Goal: Task Accomplishment & Management: Use online tool/utility

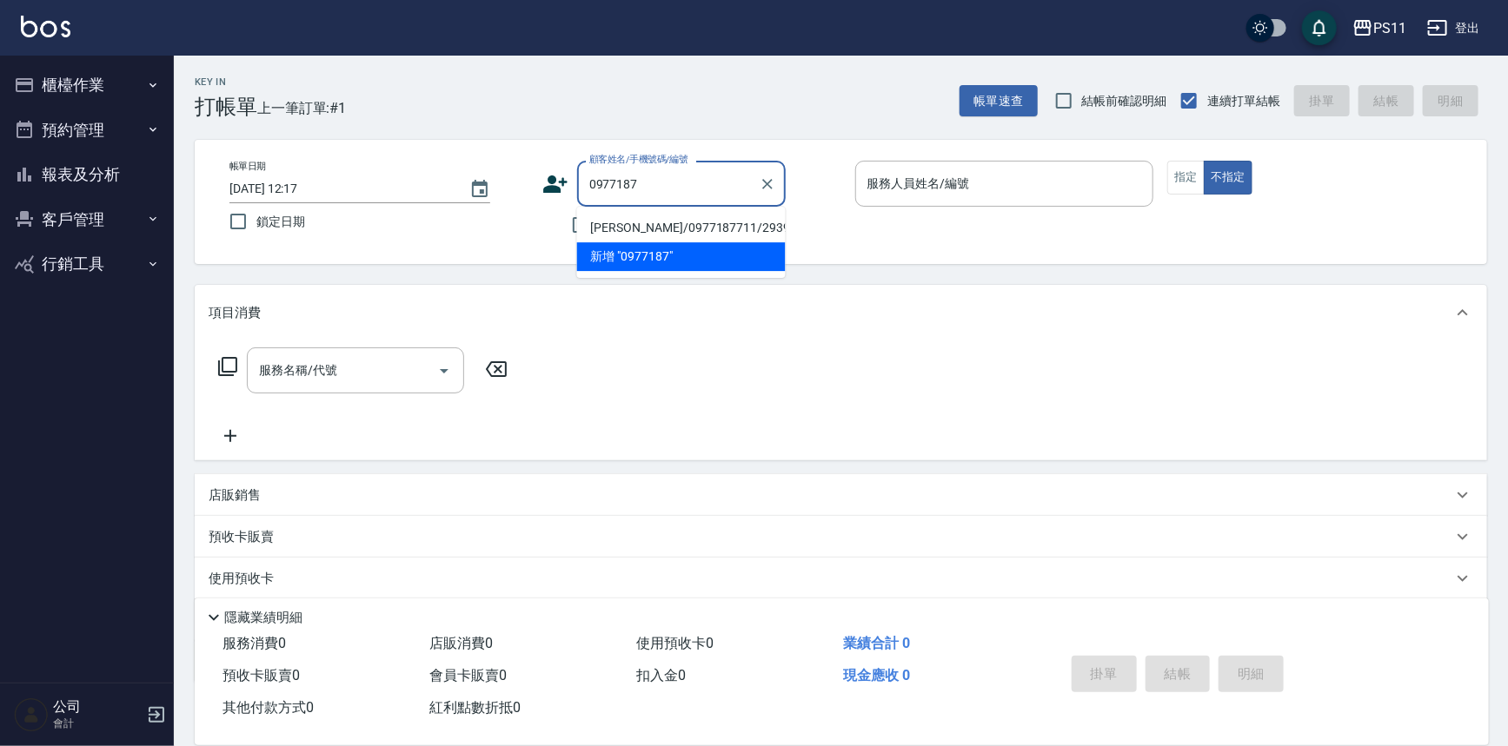
click at [719, 228] on li "[PERSON_NAME]/0977187711/2939" at bounding box center [681, 228] width 209 height 29
type input "[PERSON_NAME]/0977187711/2939"
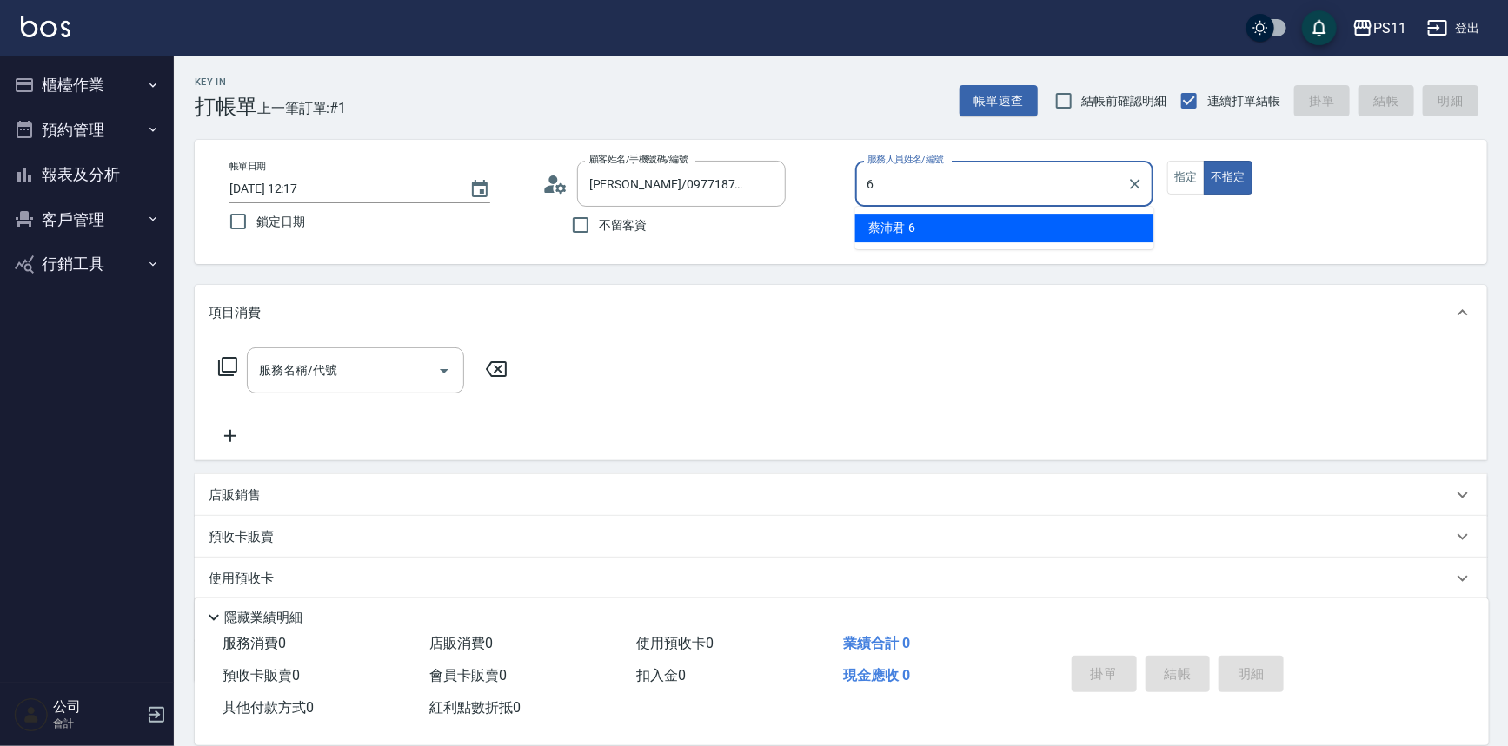
type input "[PERSON_NAME]6"
type button "false"
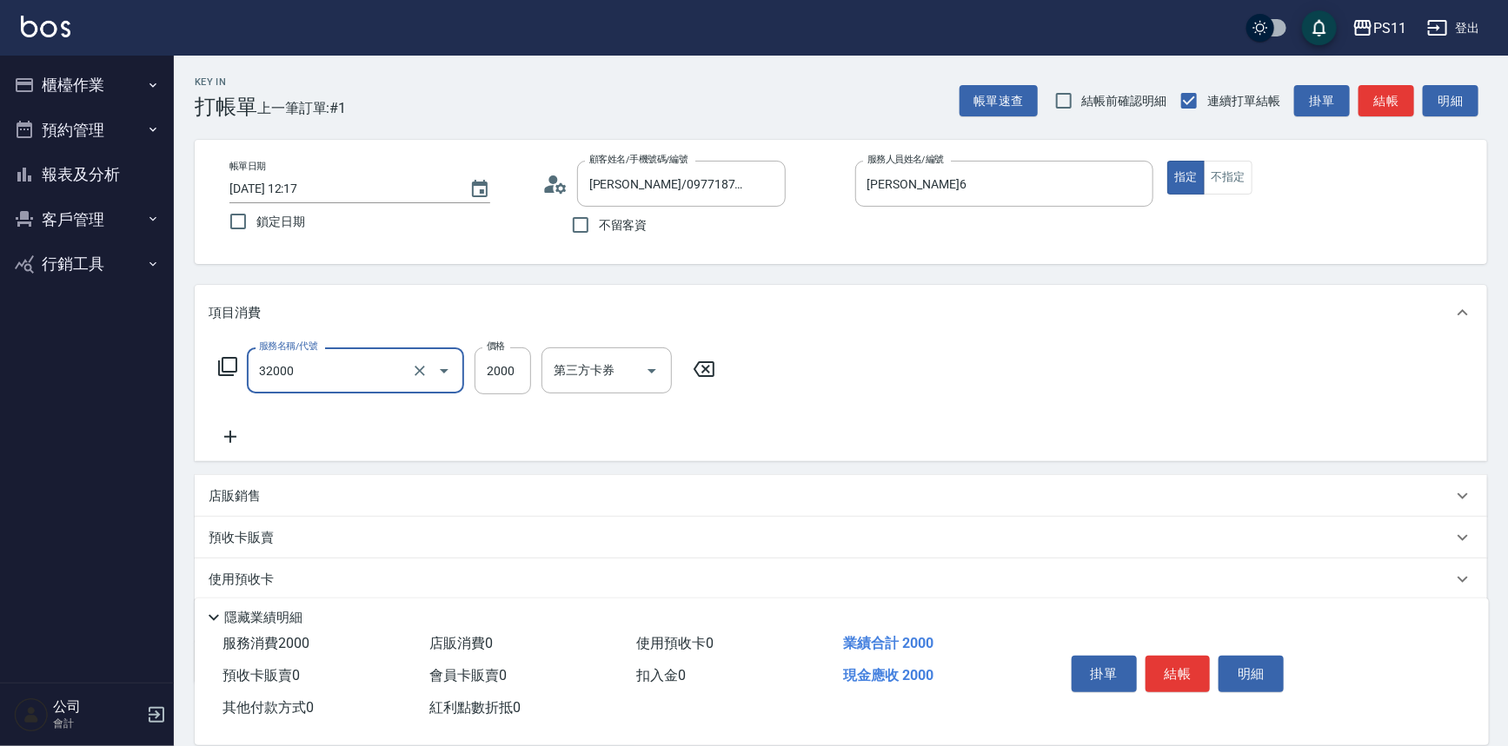
type input "2000以上燙髮(32000)"
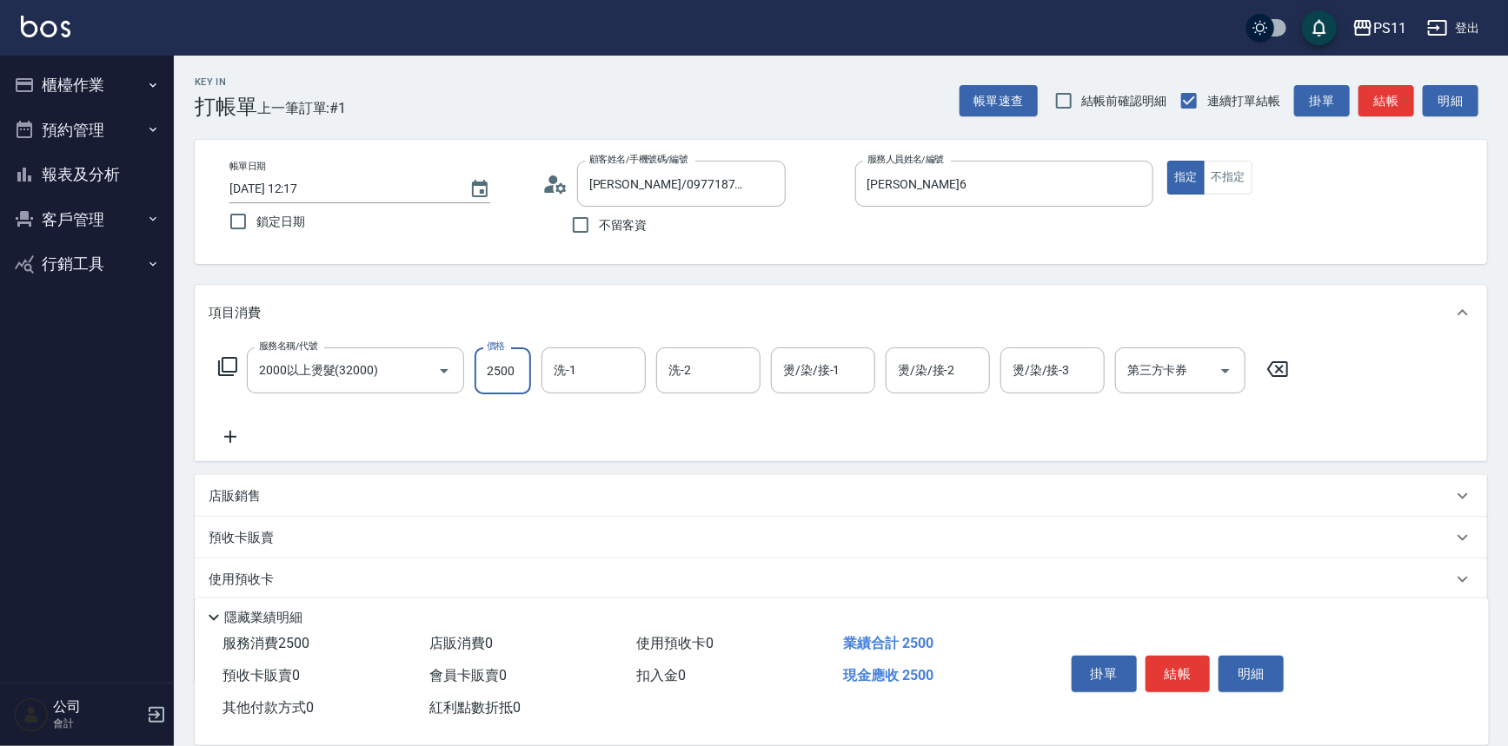
type input "2500"
type input "[PERSON_NAME]-7"
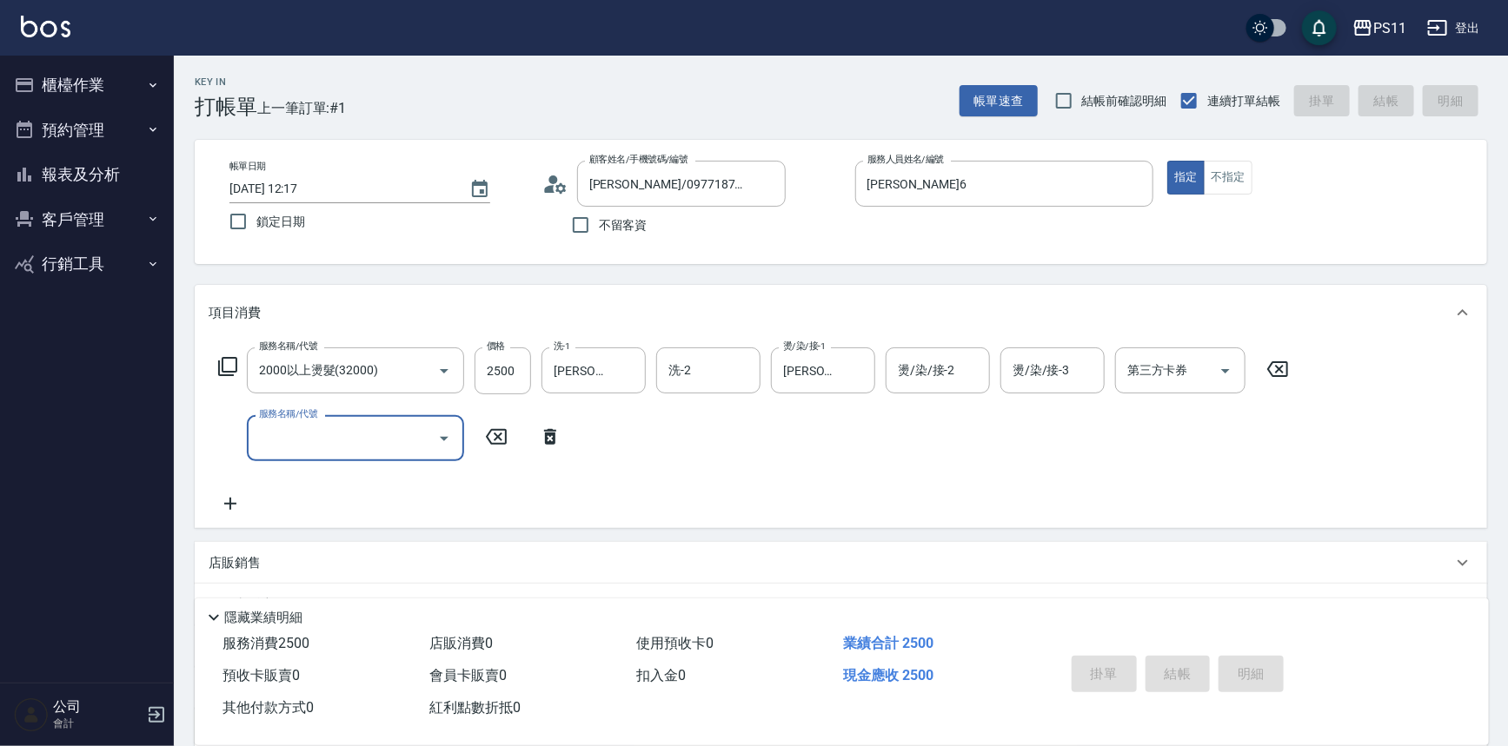
type input "[DATE] 13:08"
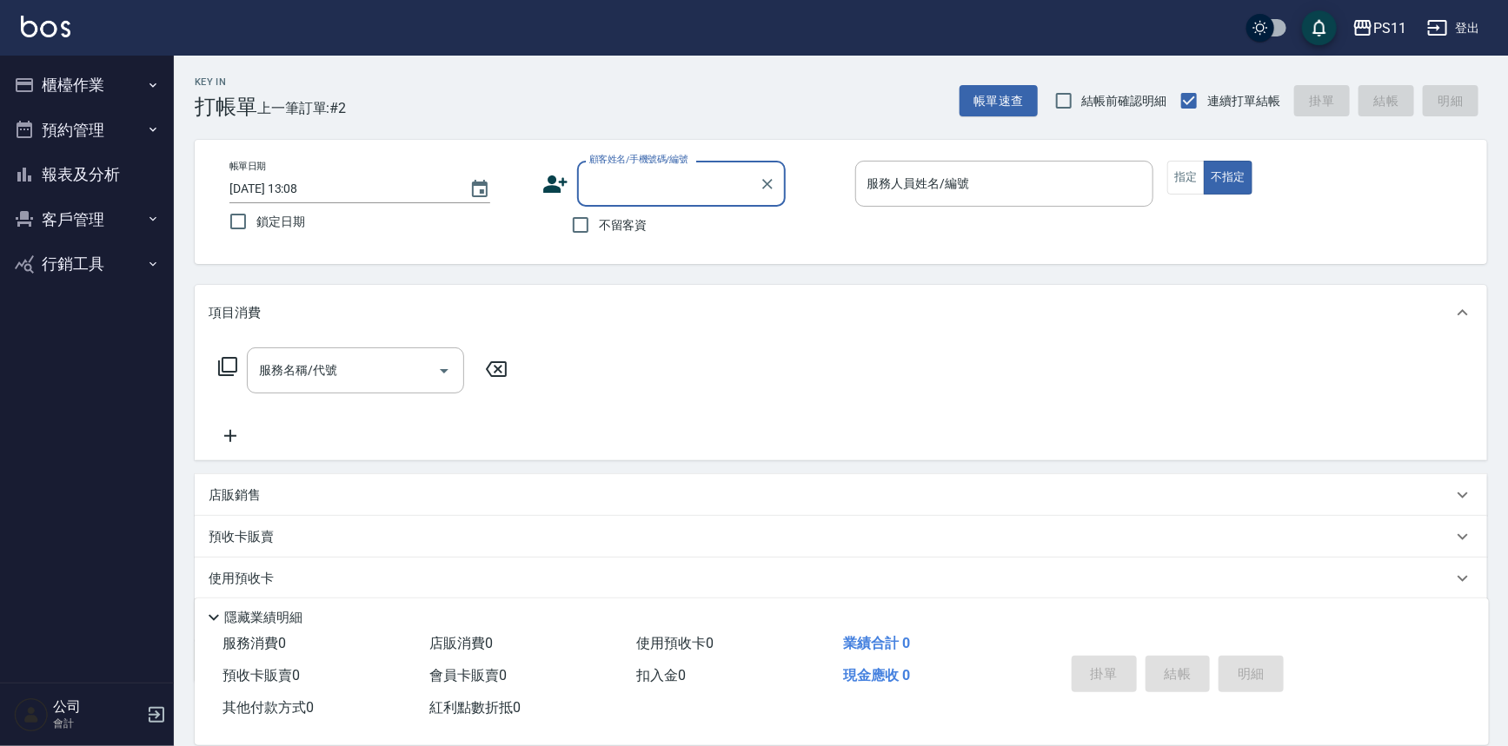
click at [88, 96] on button "櫃檯作業" at bounding box center [87, 85] width 160 height 45
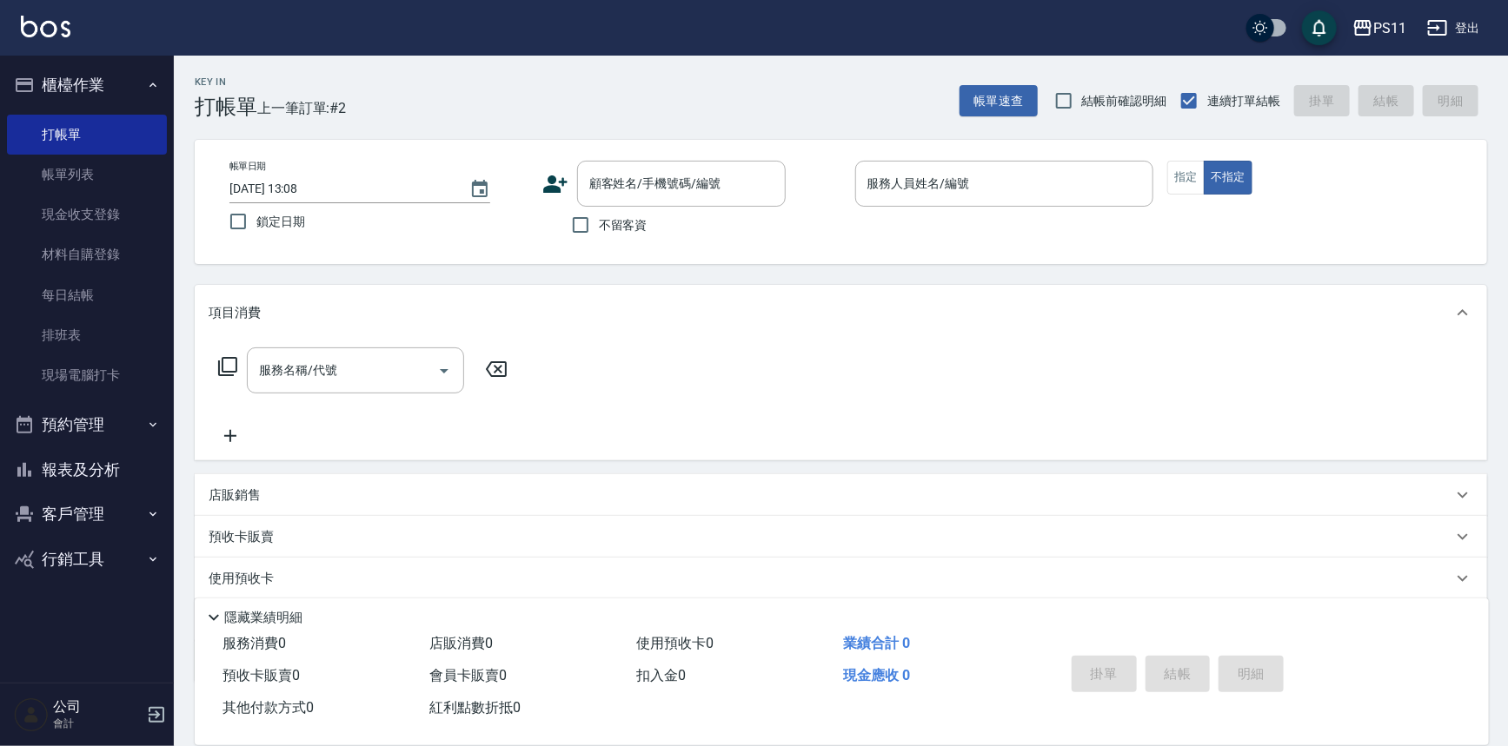
click at [83, 462] on button "報表及分析" at bounding box center [87, 469] width 160 height 45
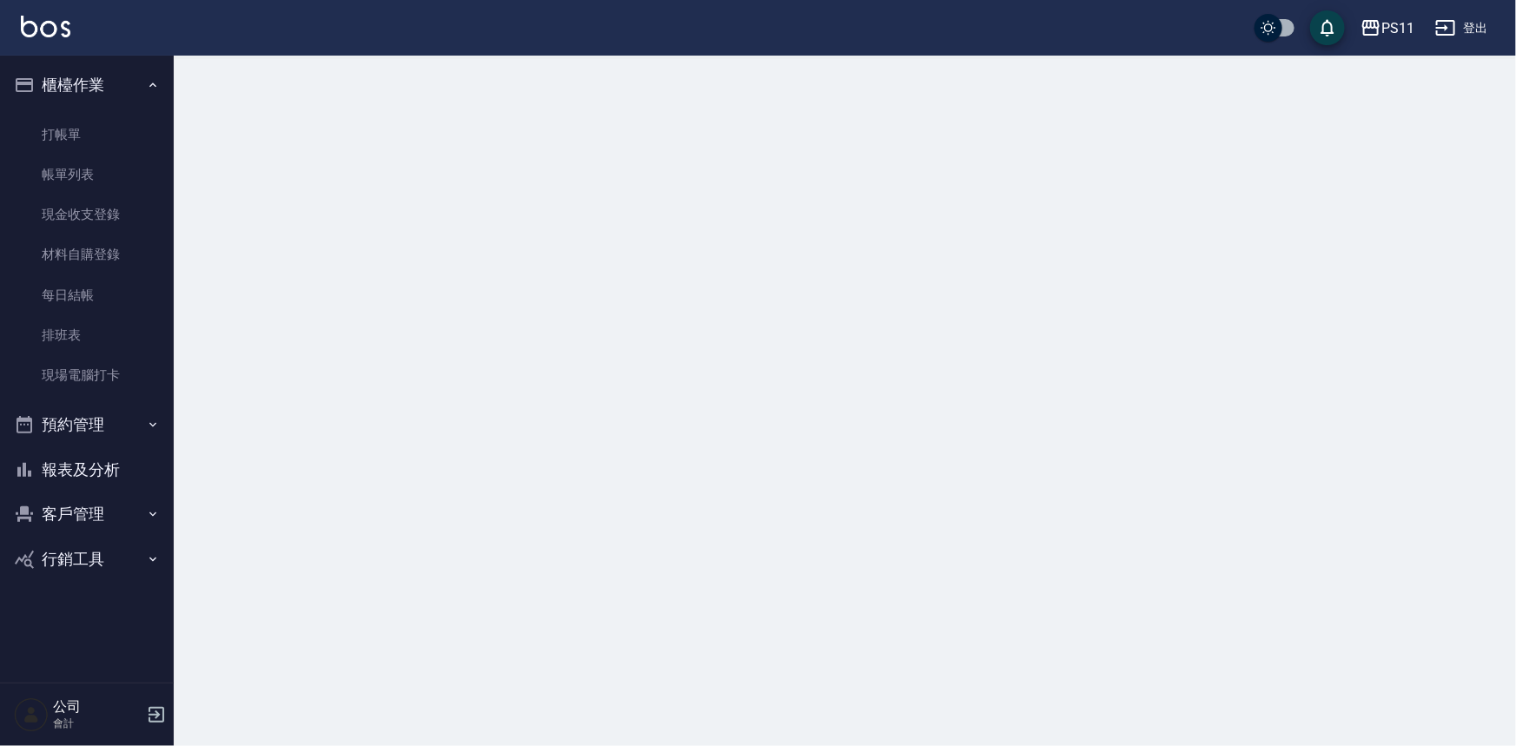
click at [74, 516] on button "客戶管理" at bounding box center [87, 514] width 160 height 45
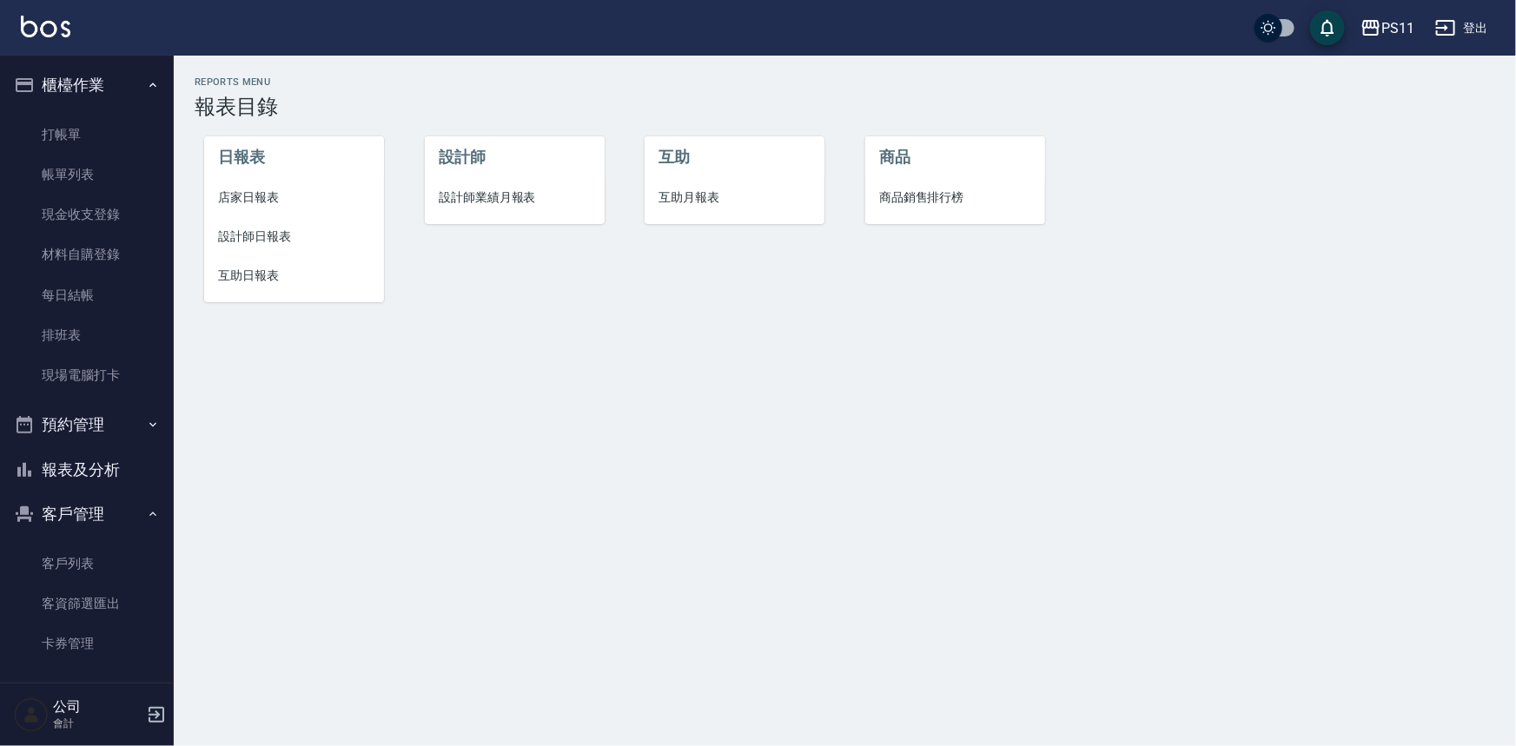
click at [308, 239] on span "設計師日報表" at bounding box center [294, 237] width 152 height 18
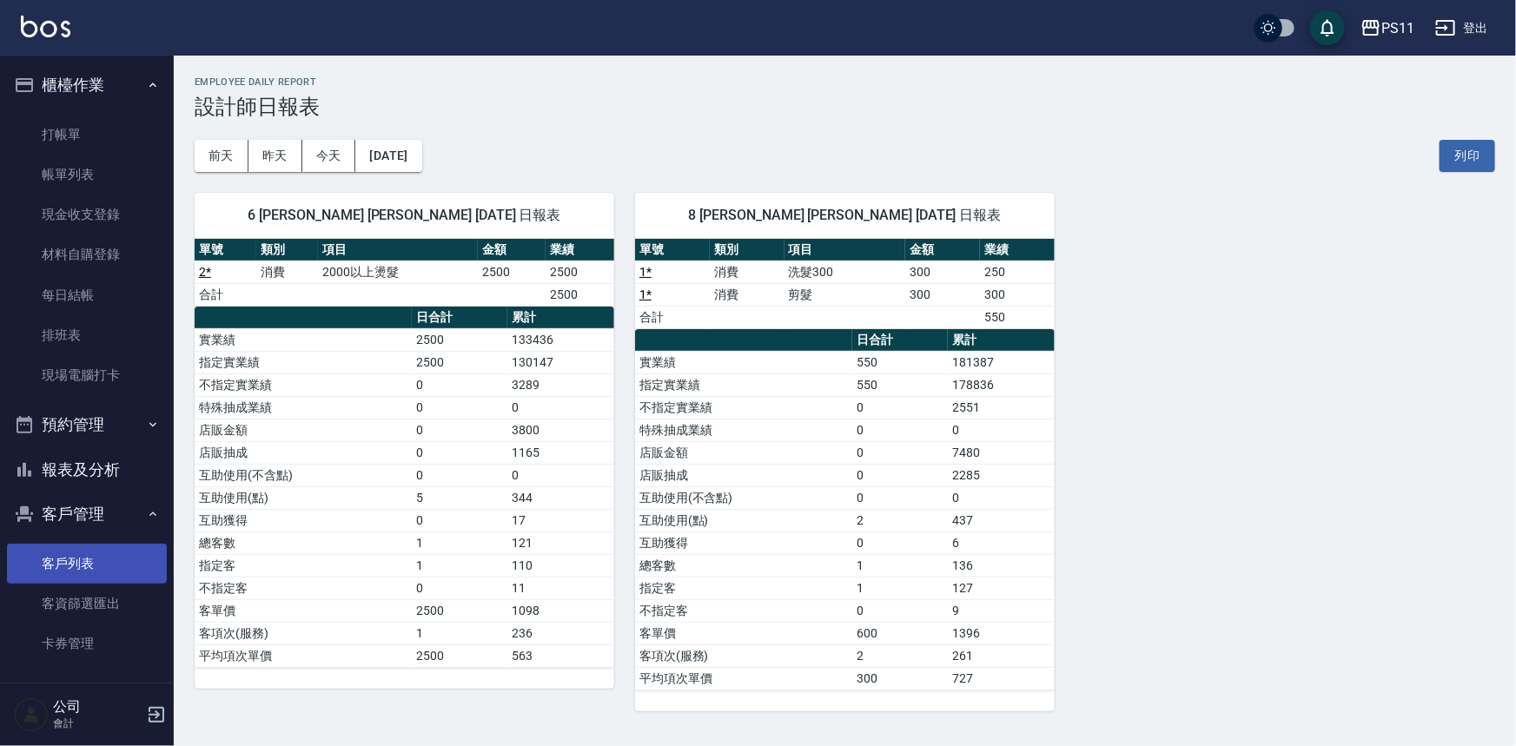
click at [96, 568] on link "客戶列表" at bounding box center [87, 564] width 160 height 40
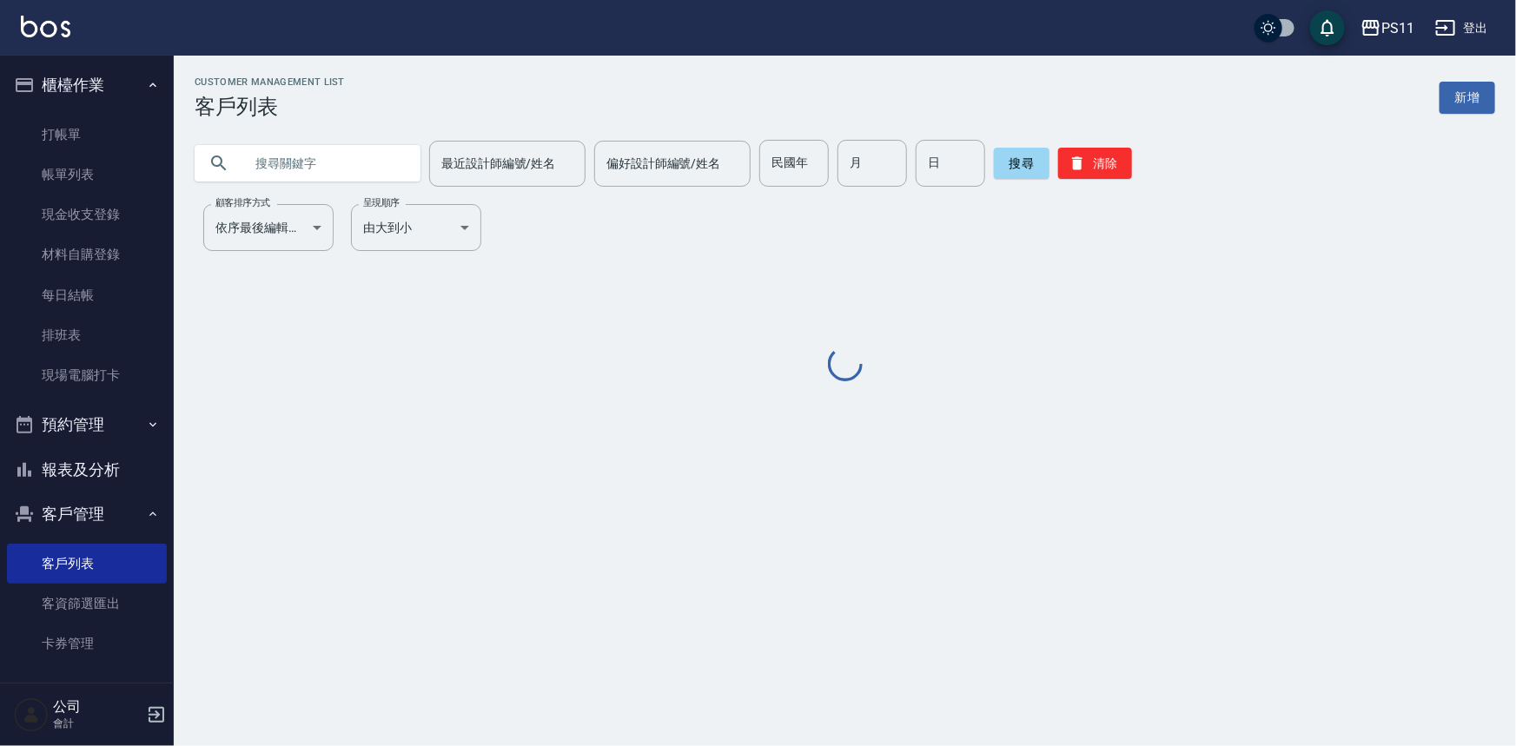
click at [372, 154] on input "text" at bounding box center [324, 163] width 163 height 47
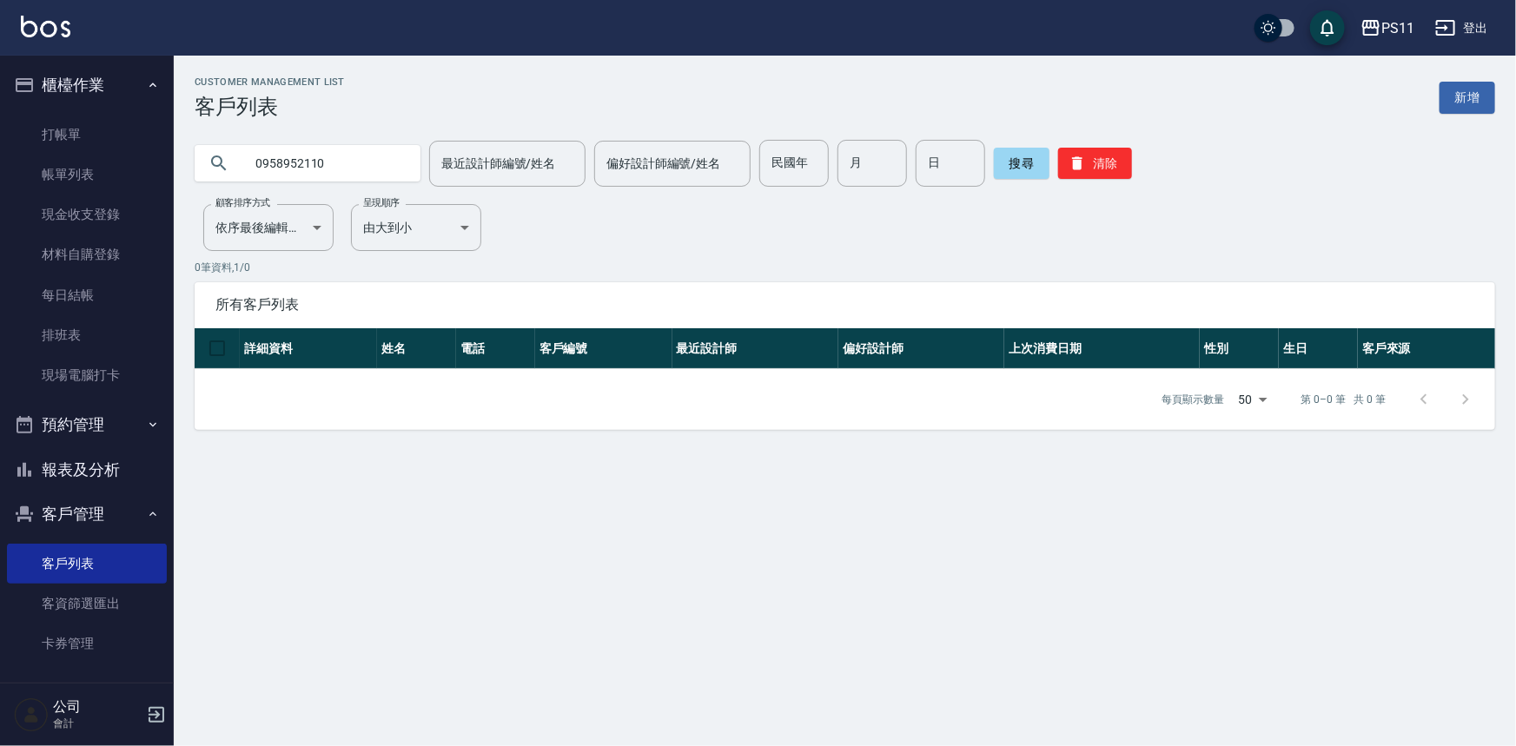
drag, startPoint x: 267, startPoint y: 160, endPoint x: 162, endPoint y: 160, distance: 105.1
click at [158, 156] on div "PS11 登出 櫃檯作業 打帳單 帳單列表 現金收支登錄 材料自購登錄 每日結帳 排班表 現場電腦打卡 預約管理 預約管理 單日預約紀錄 單週預約紀錄 報表及…" at bounding box center [758, 373] width 1516 height 746
type input "0926560838"
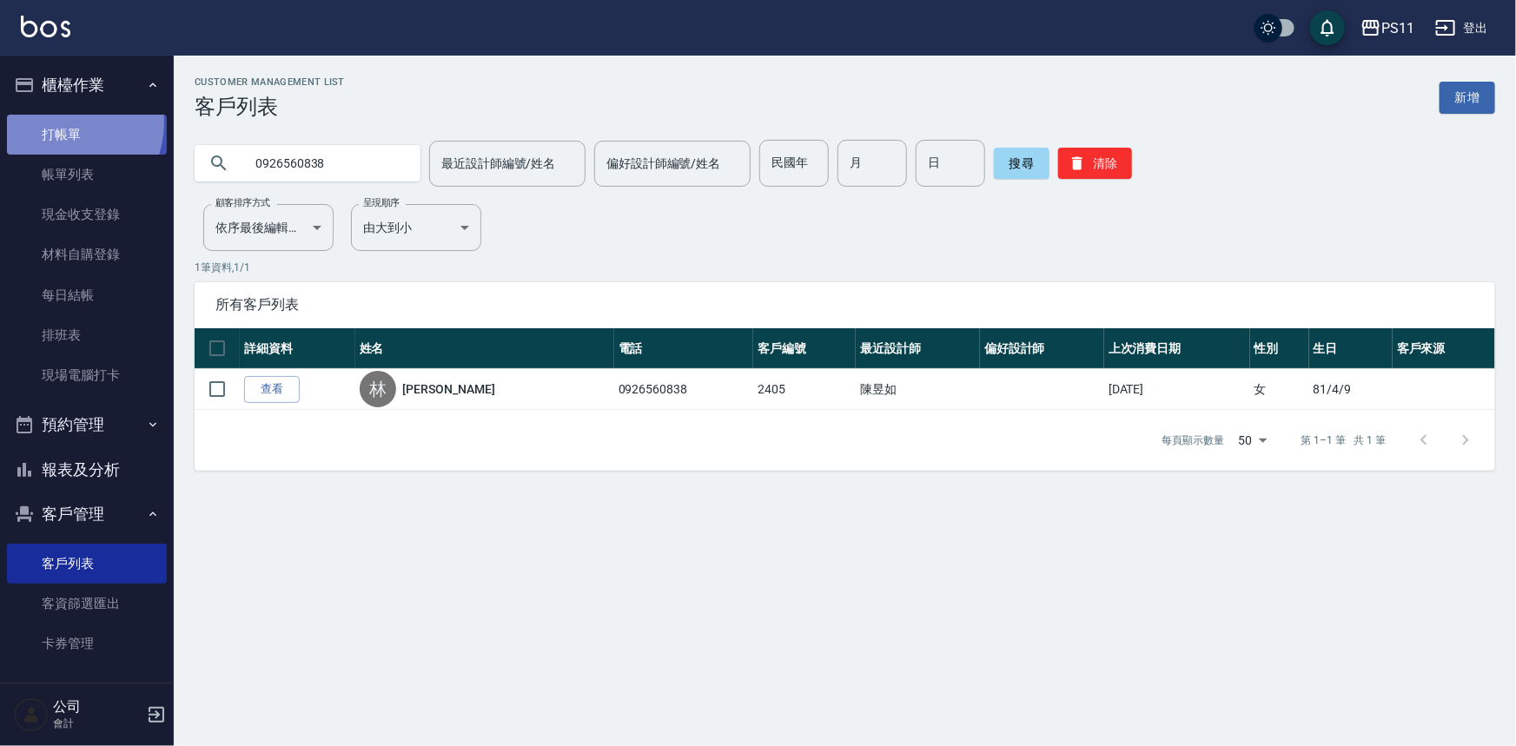
click at [59, 122] on link "打帳單" at bounding box center [87, 135] width 160 height 40
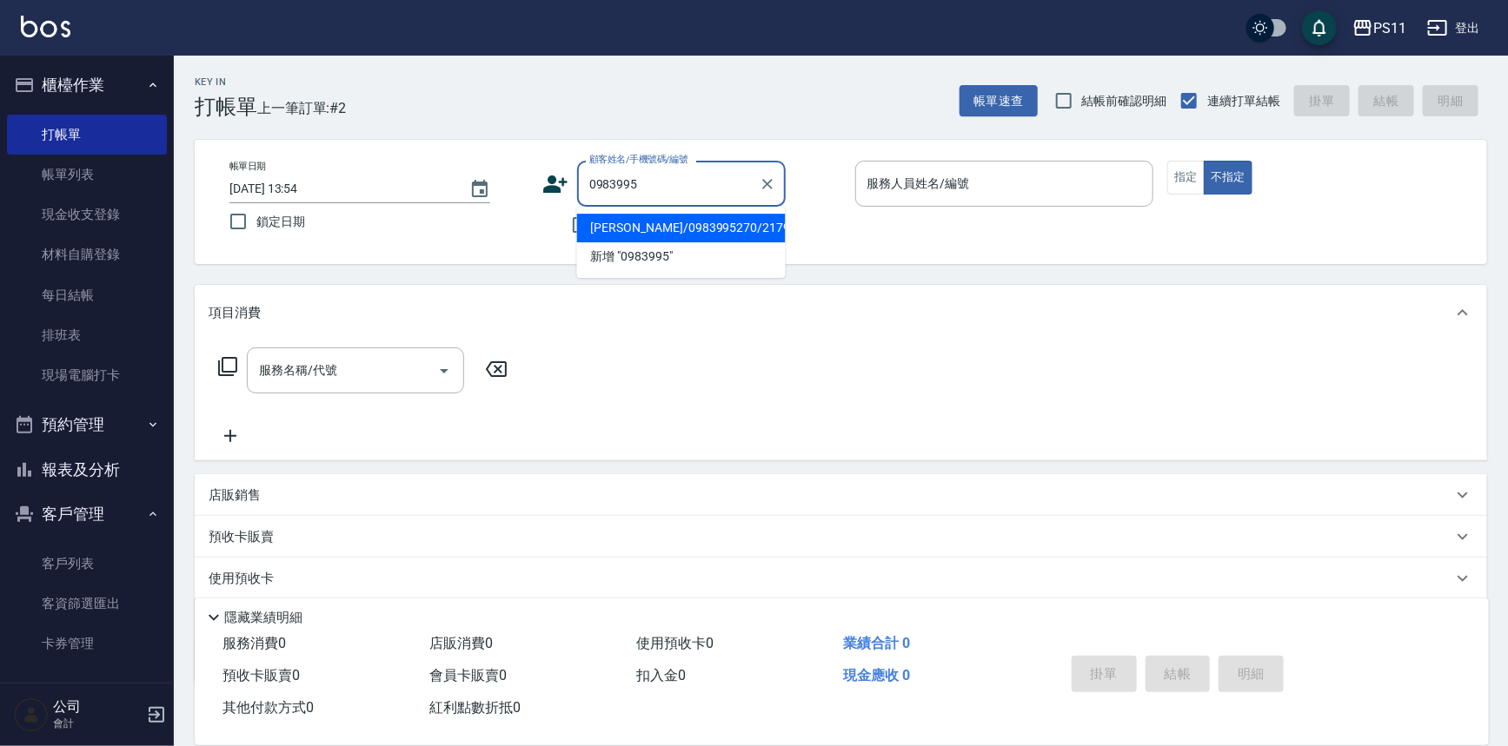
click at [638, 230] on li "[PERSON_NAME]/0983995270/2179" at bounding box center [681, 228] width 209 height 29
type input "[PERSON_NAME]/0983995270/2179"
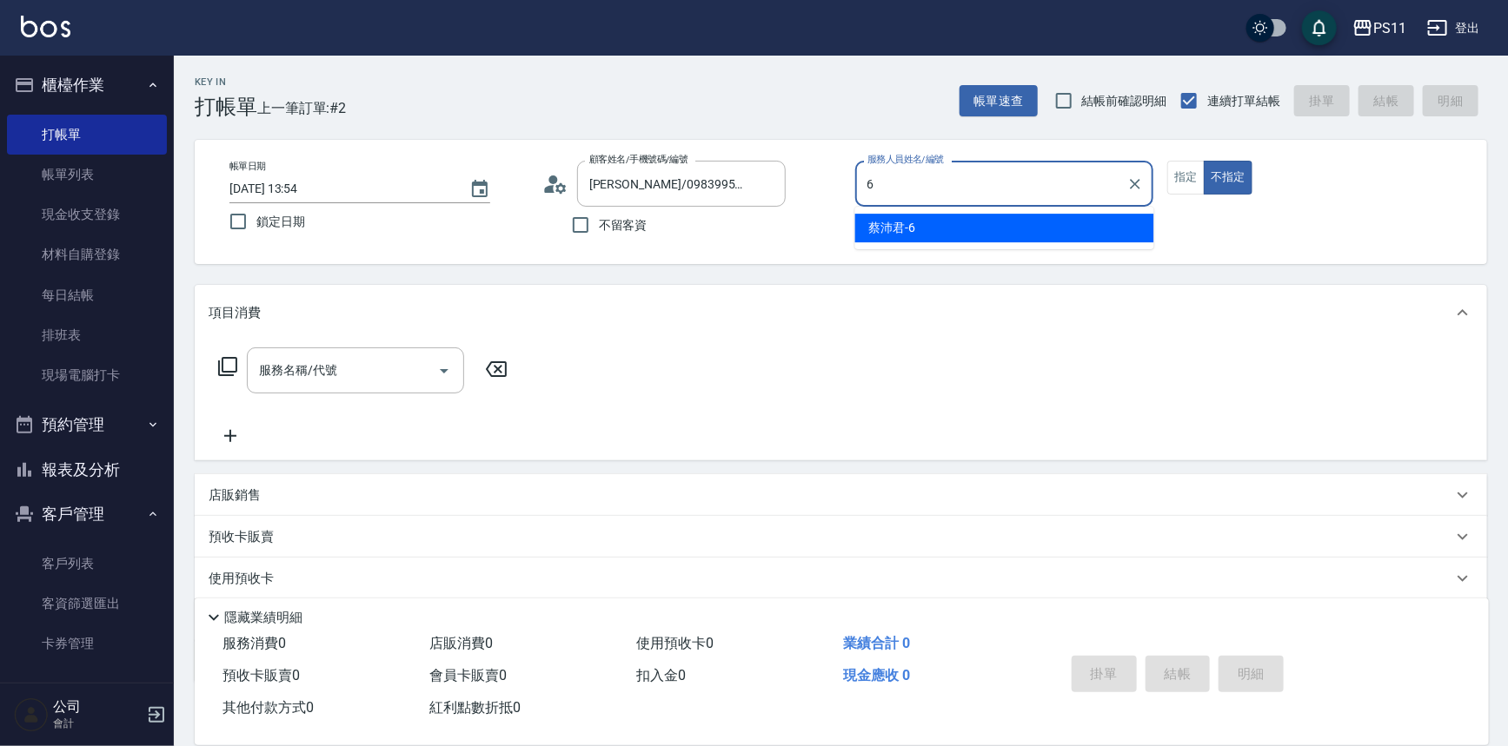
type input "[PERSON_NAME]6"
type button "false"
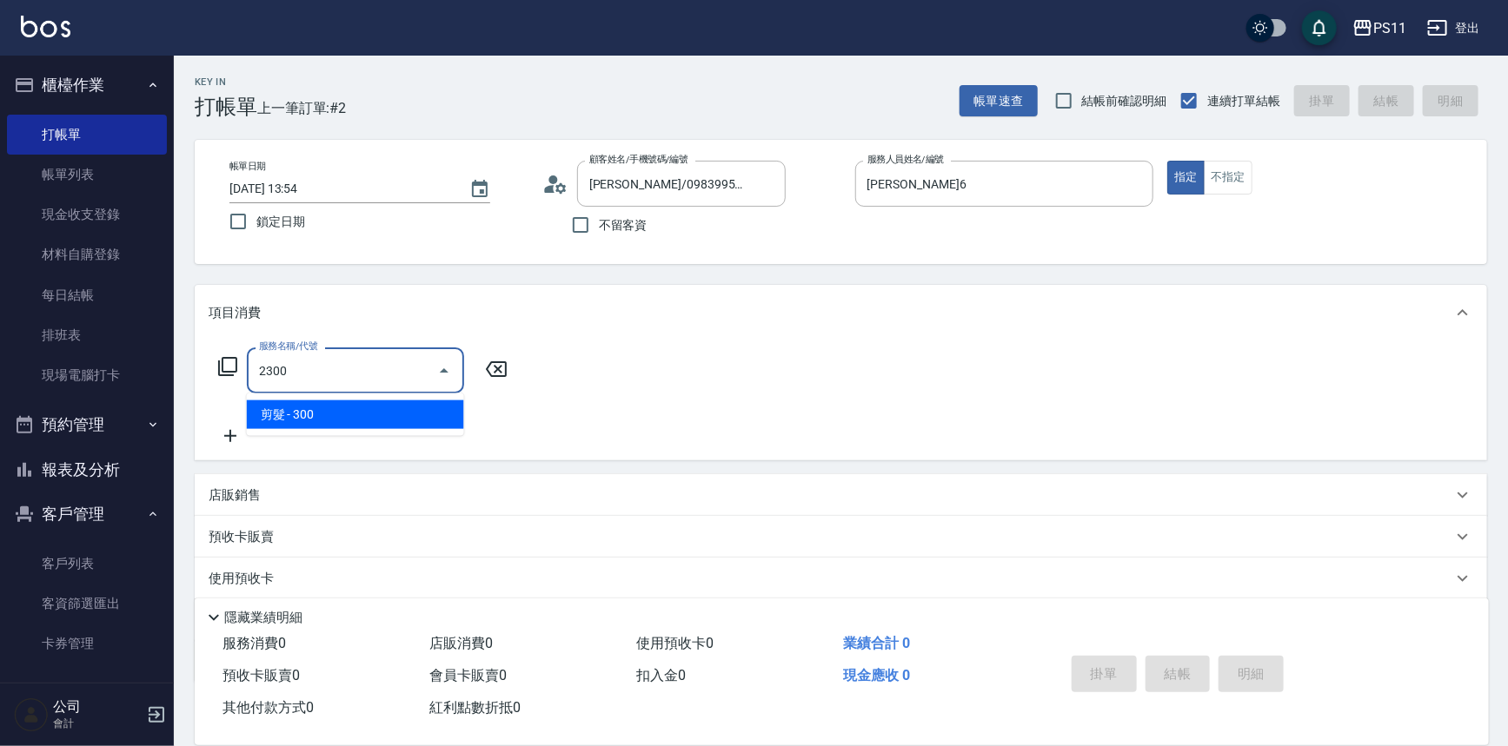
type input "剪髮(2300)"
